Goal: Transaction & Acquisition: Download file/media

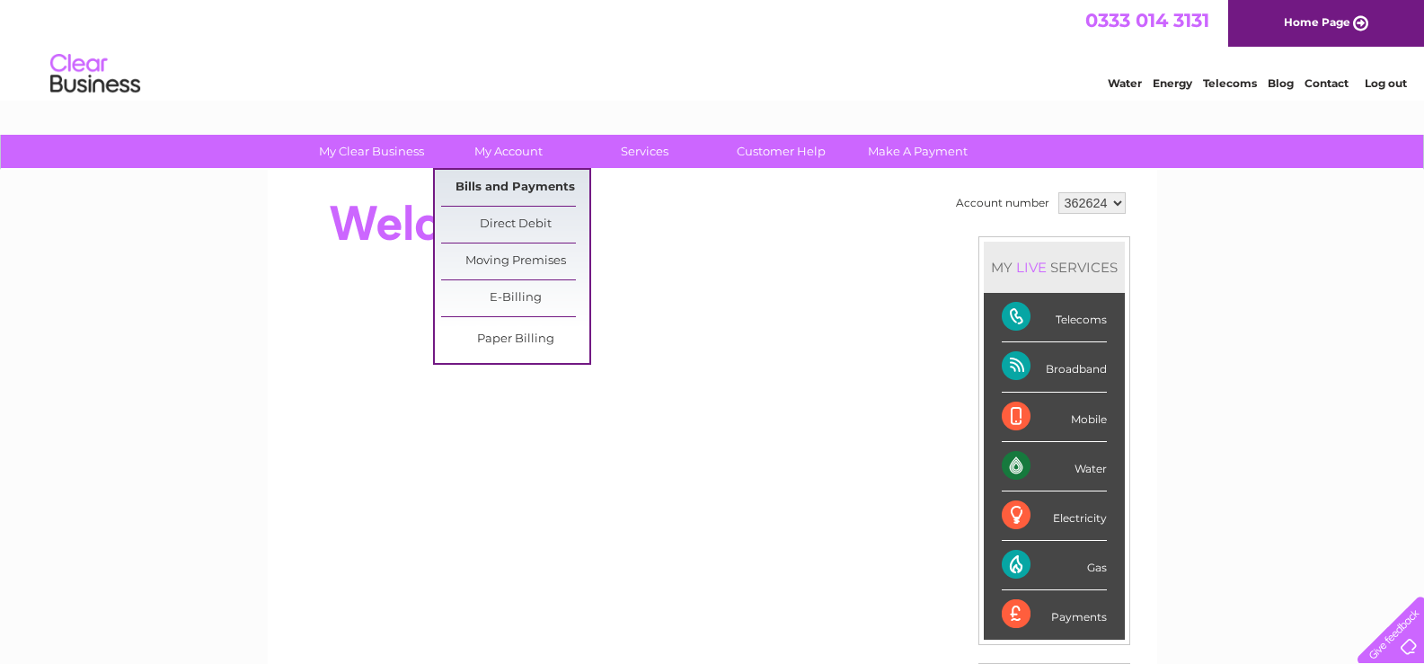
click at [478, 182] on link "Bills and Payments" at bounding box center [515, 188] width 148 height 36
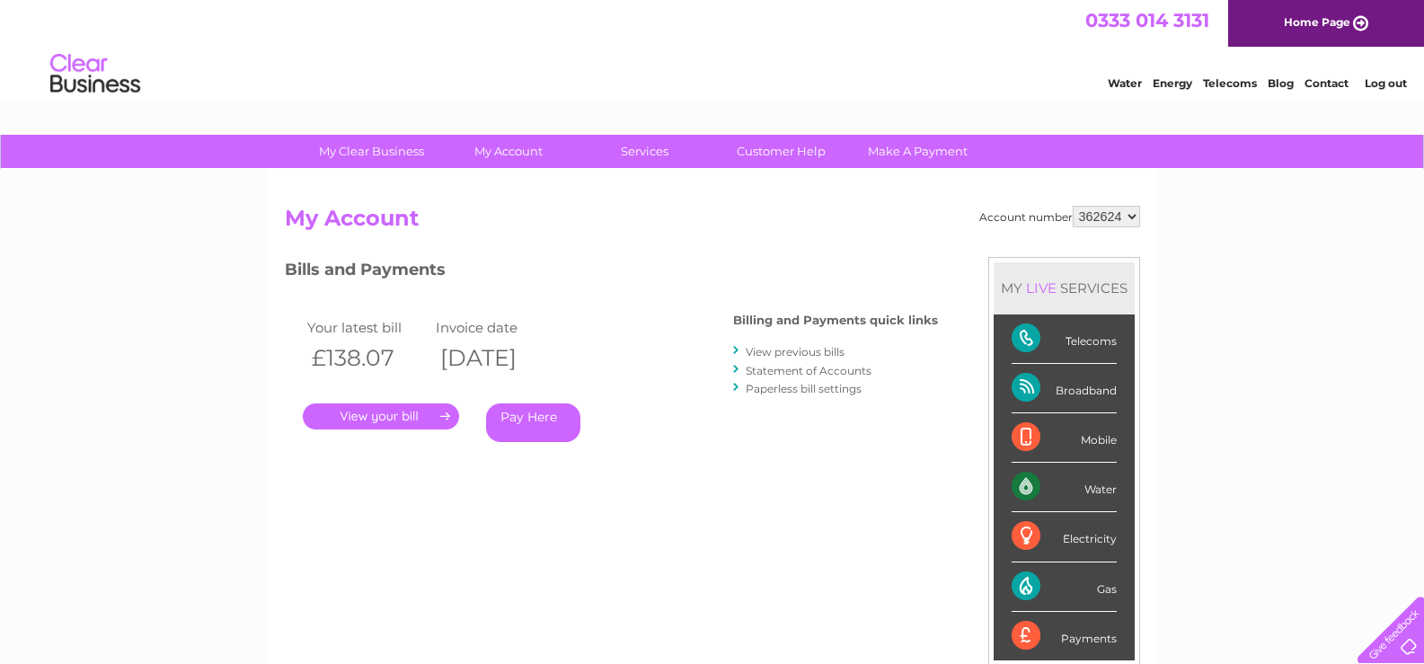
click at [790, 353] on link "View previous bills" at bounding box center [795, 351] width 99 height 13
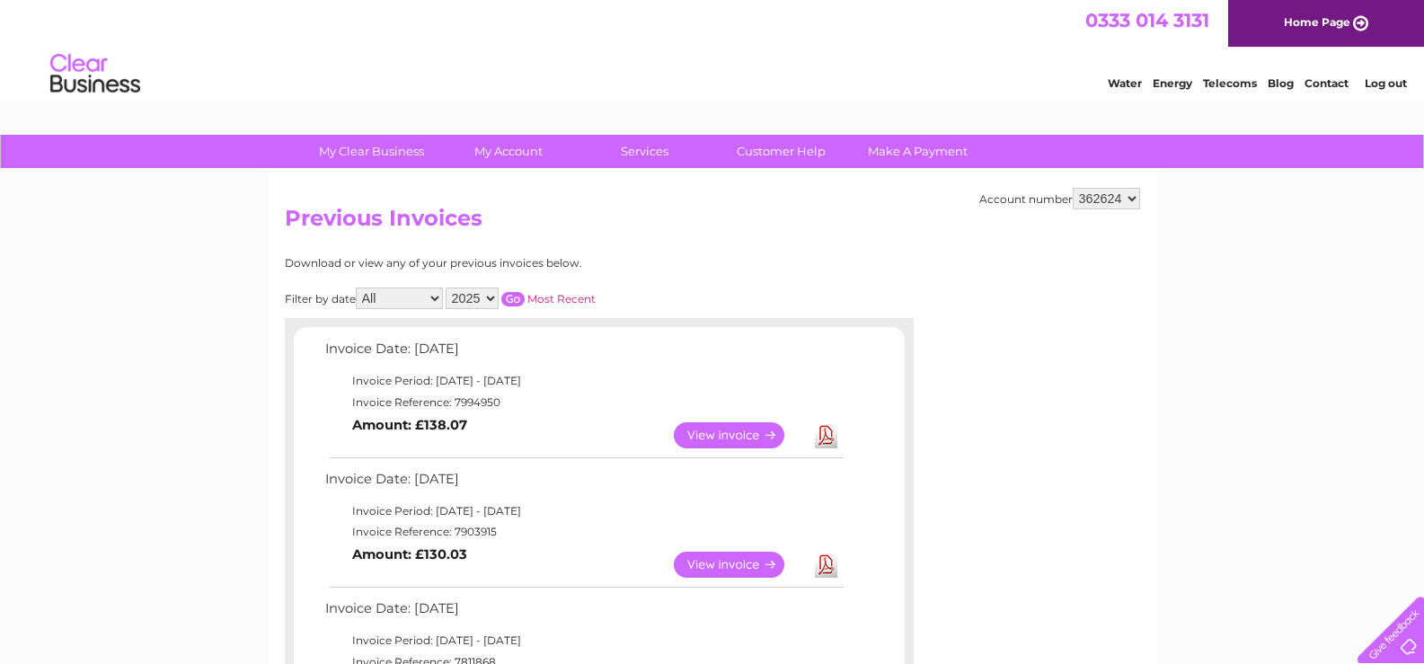
click at [487, 293] on select "2025 2024 2023 2022" at bounding box center [472, 298] width 53 height 22
select select "2024"
click at [447, 287] on select "2025 2024 2023 2022" at bounding box center [472, 298] width 53 height 22
click at [517, 300] on input "button" at bounding box center [512, 299] width 23 height 14
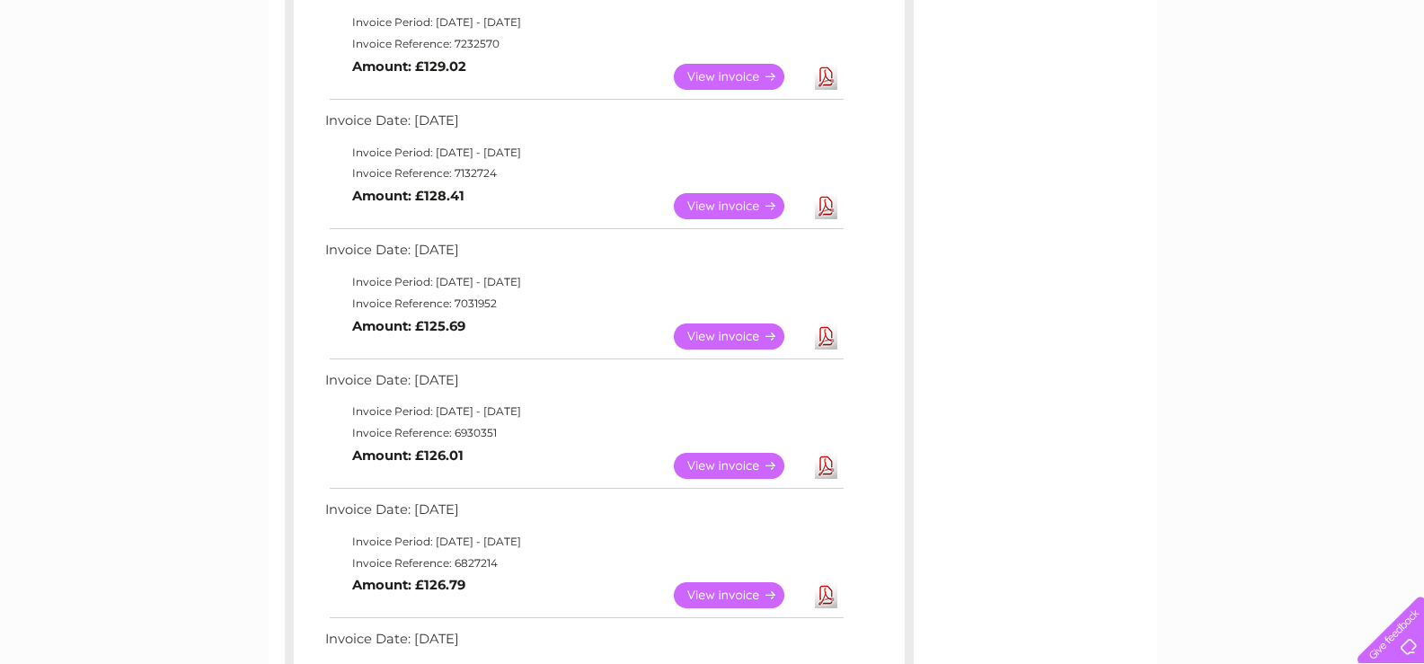
scroll to position [359, 0]
click at [826, 471] on link "Download" at bounding box center [826, 465] width 22 height 26
